Goal: Check status

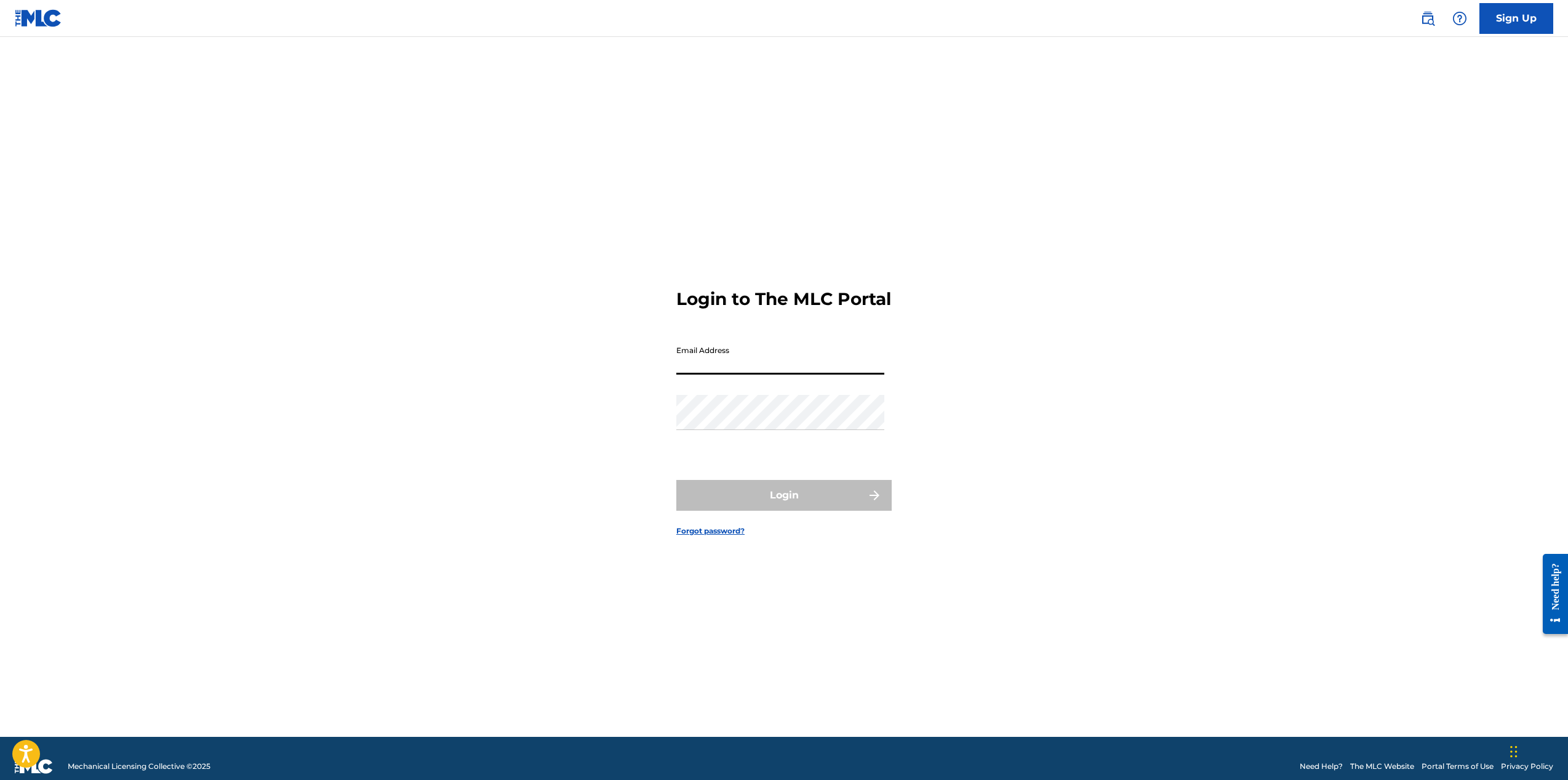
click at [718, 370] on input "Email Address" at bounding box center [781, 357] width 208 height 35
type input "[EMAIL_ADDRESS][DOMAIN_NAME]"
click at [740, 507] on button "Login" at bounding box center [784, 495] width 215 height 30
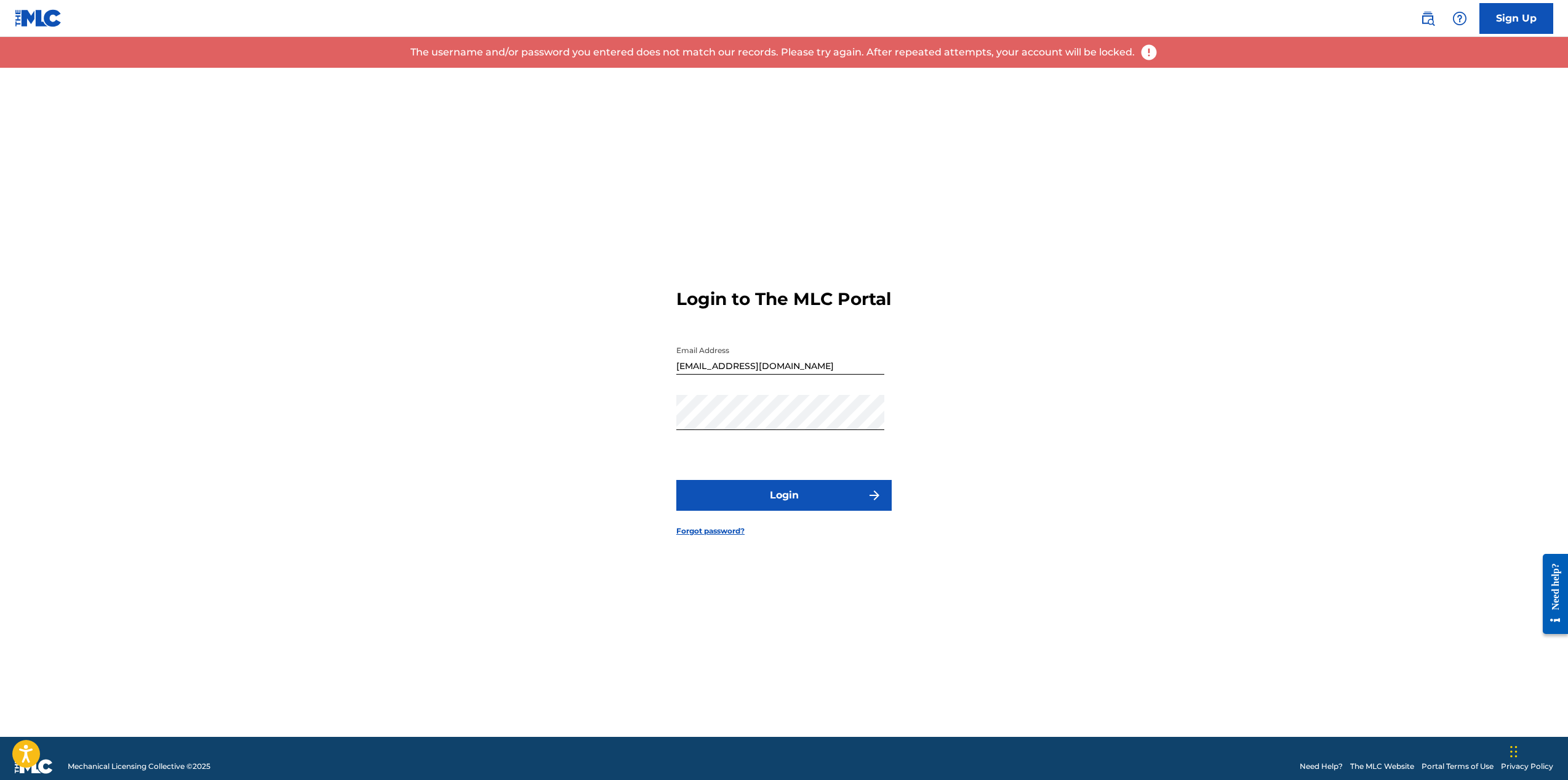
click at [768, 370] on input "[EMAIL_ADDRESS][DOMAIN_NAME]" at bounding box center [781, 357] width 208 height 35
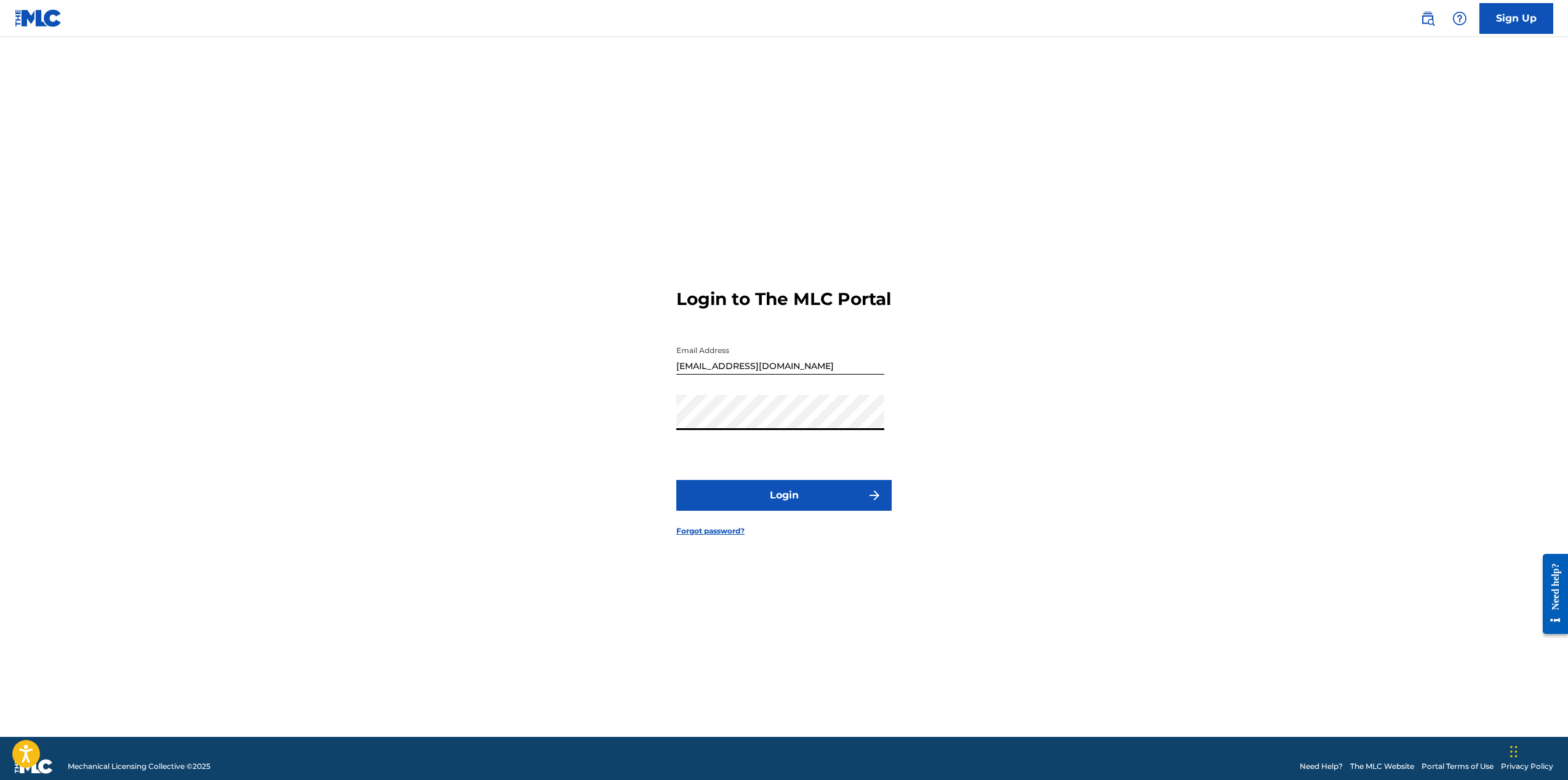
click at [659, 421] on div "Login to The MLC Portal Email Address [EMAIL_ADDRESS][DOMAIN_NAME] Password Log…" at bounding box center [784, 402] width 862 height 669
click at [676, 480] on button "Login" at bounding box center [784, 495] width 215 height 30
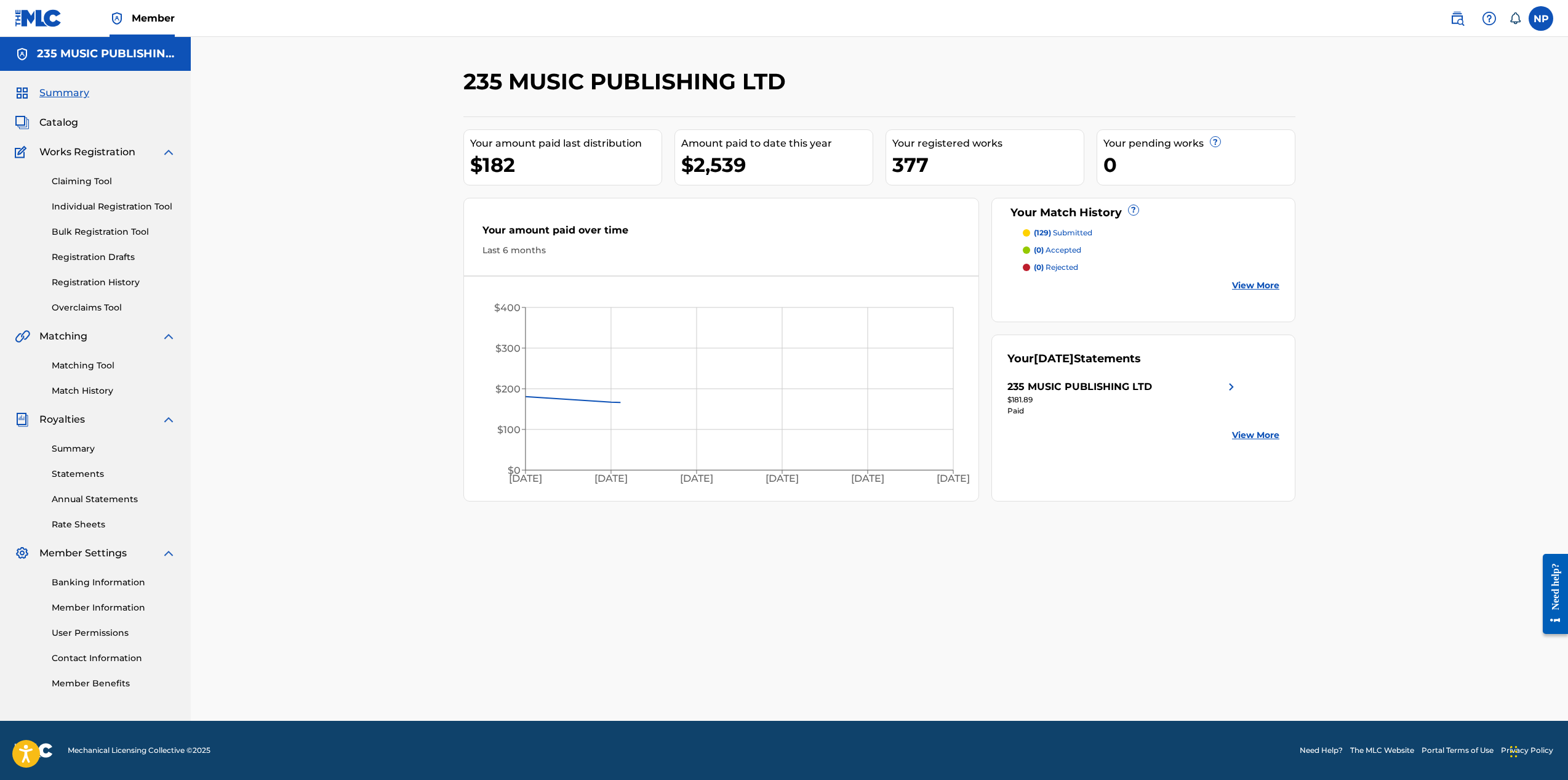
click at [101, 472] on link "Statements" at bounding box center [114, 474] width 124 height 13
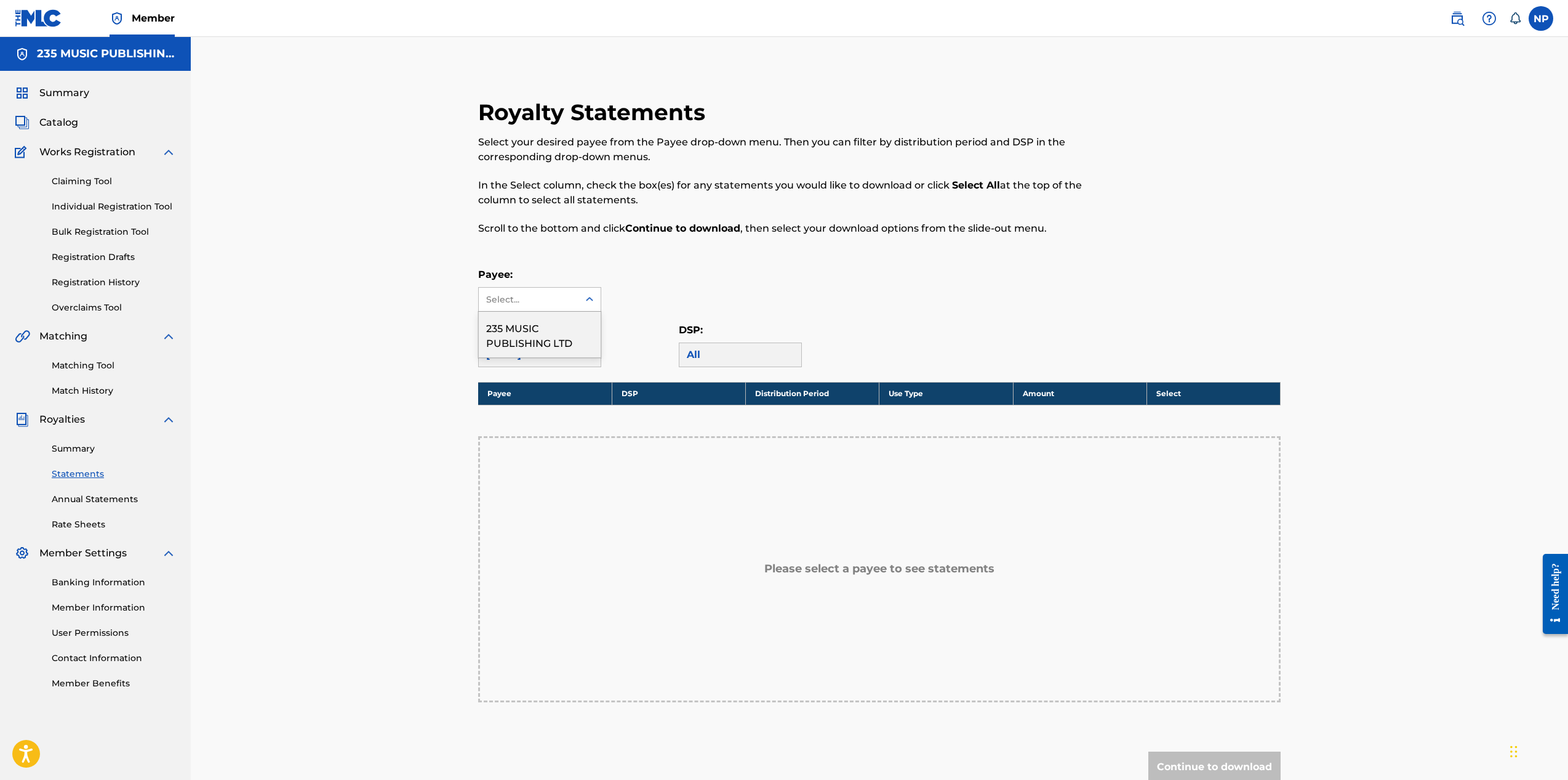
click at [543, 295] on div "Select..." at bounding box center [528, 299] width 84 height 13
click at [542, 332] on div "235 MUSIC PUBLISHING LTD" at bounding box center [539, 334] width 122 height 46
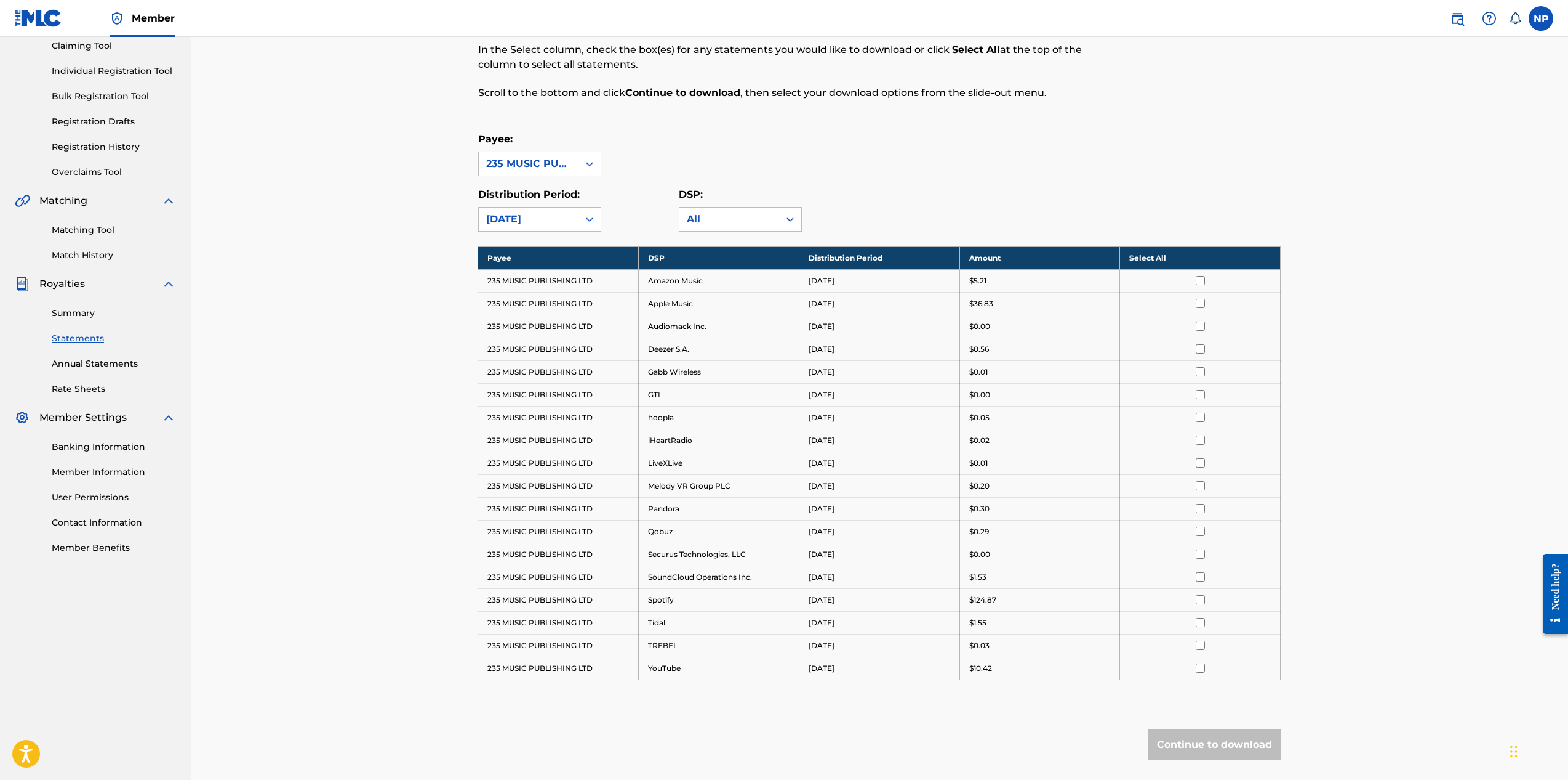
scroll to position [72, 0]
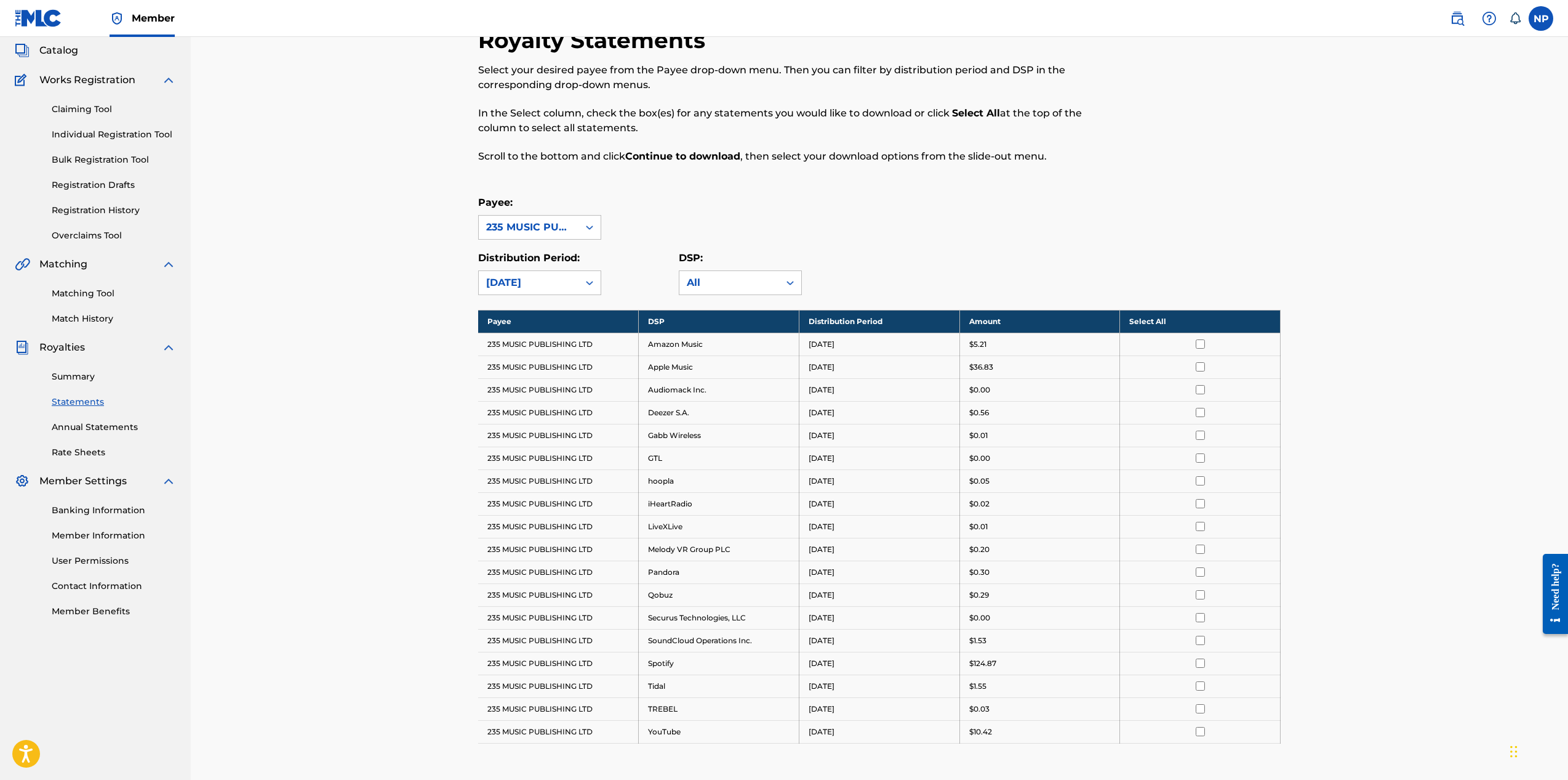
click at [67, 380] on link "Summary" at bounding box center [114, 377] width 124 height 13
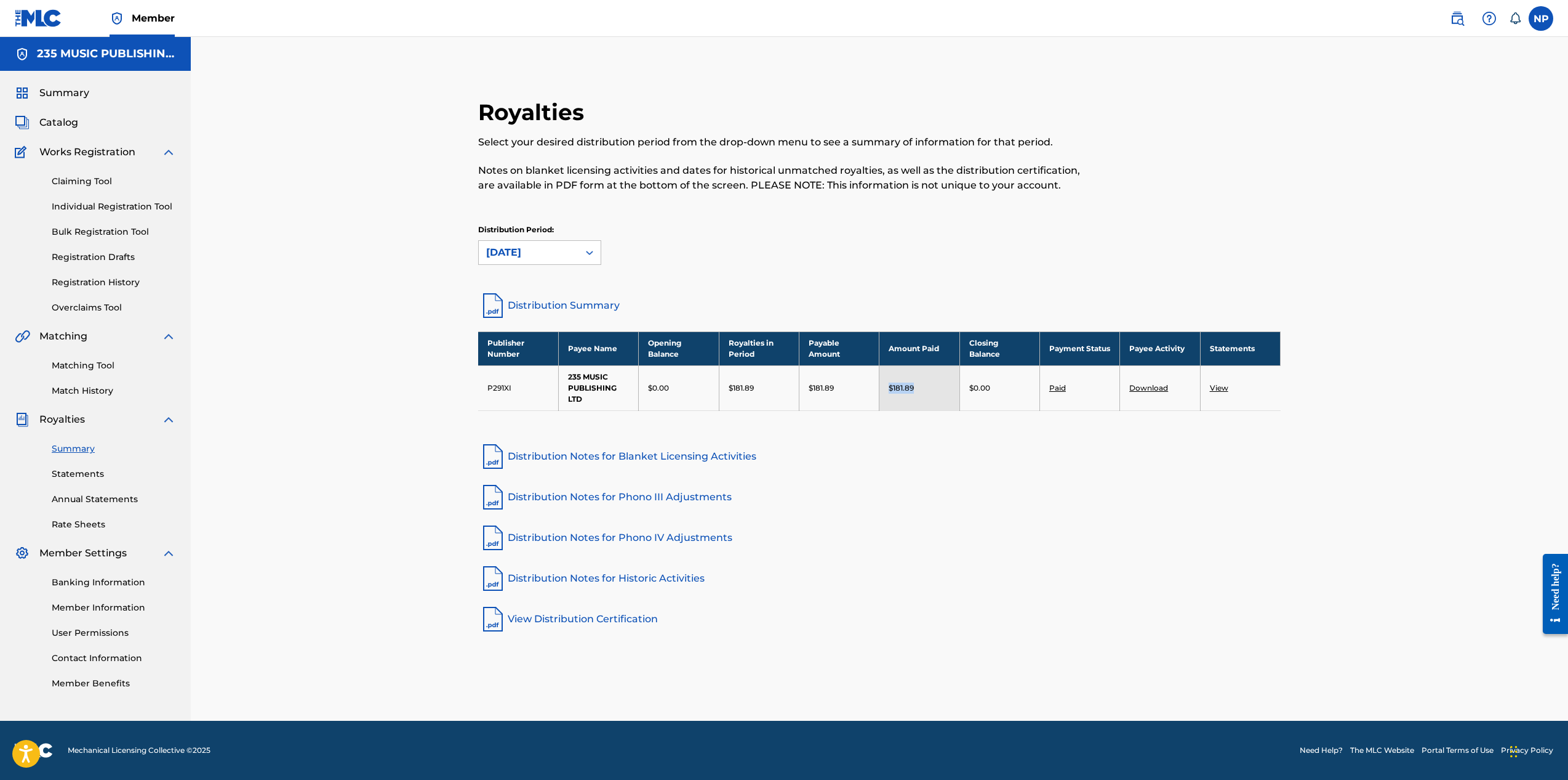
drag, startPoint x: 890, startPoint y: 385, endPoint x: 924, endPoint y: 387, distance: 34.1
click at [925, 387] on div "$181.89" at bounding box center [919, 388] width 61 height 11
